Goal: Navigation & Orientation: Find specific page/section

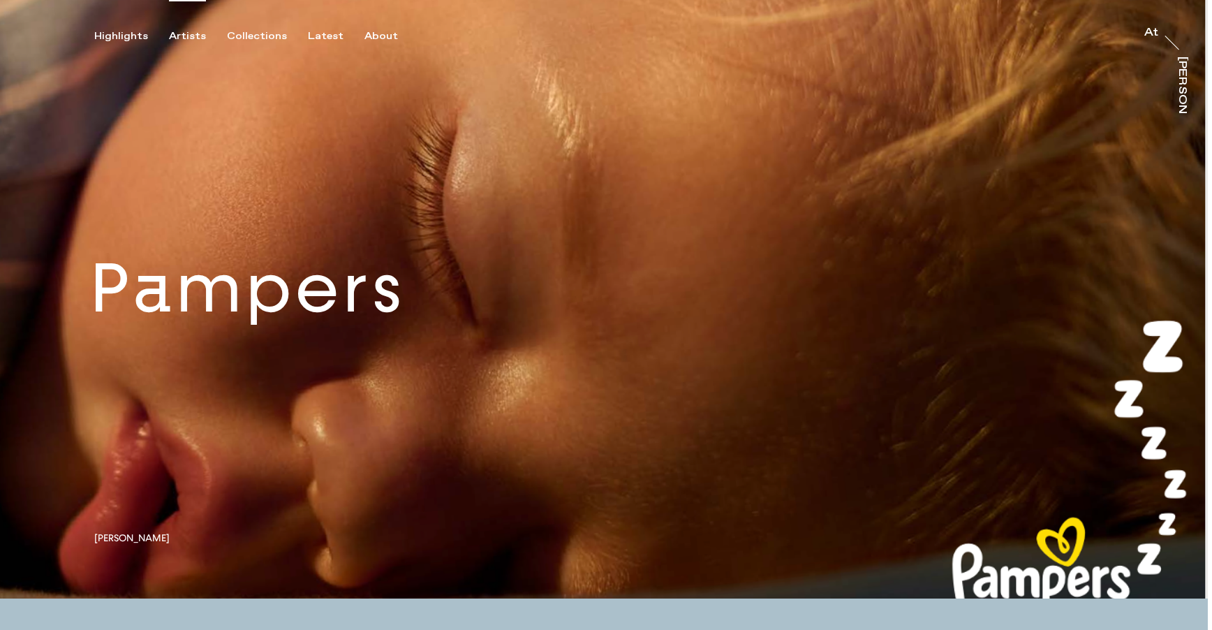
click at [176, 33] on div "Artists" at bounding box center [187, 36] width 37 height 13
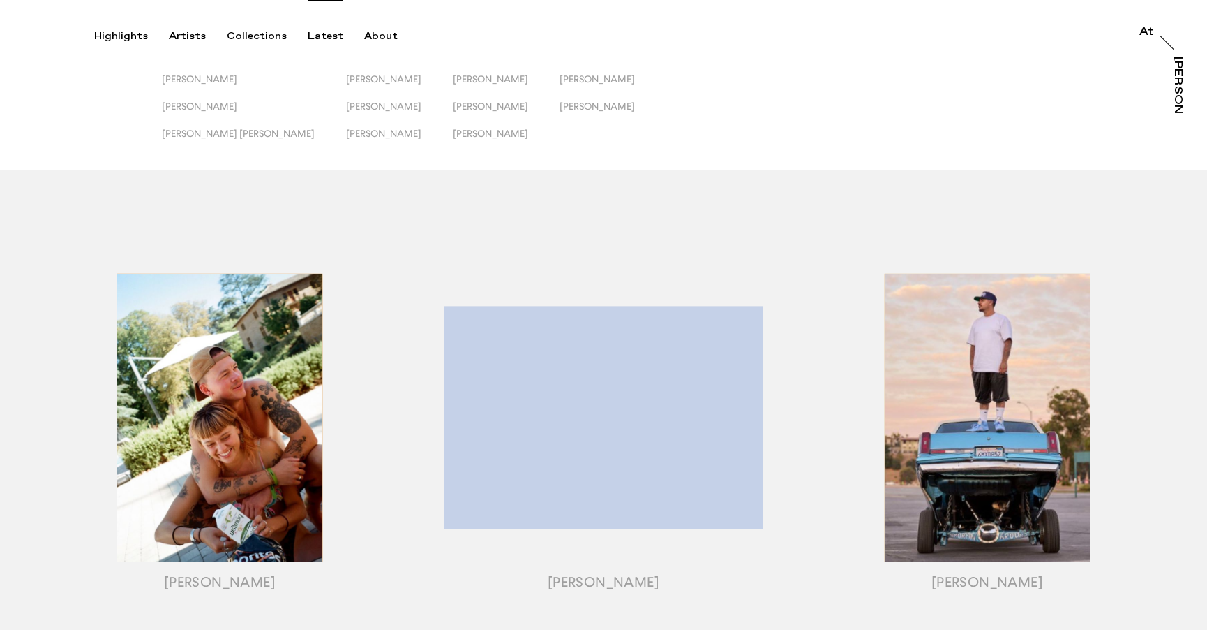
click at [314, 33] on div "Latest" at bounding box center [326, 36] width 36 height 13
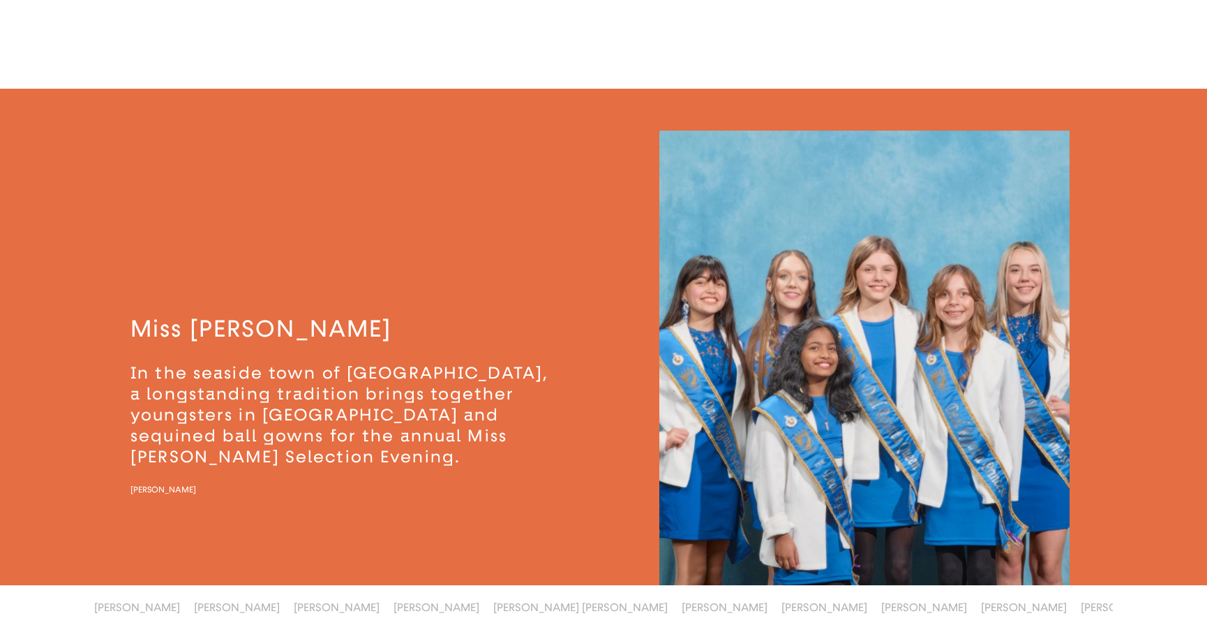
scroll to position [3111, 0]
